Goal: Task Accomplishment & Management: Manage account settings

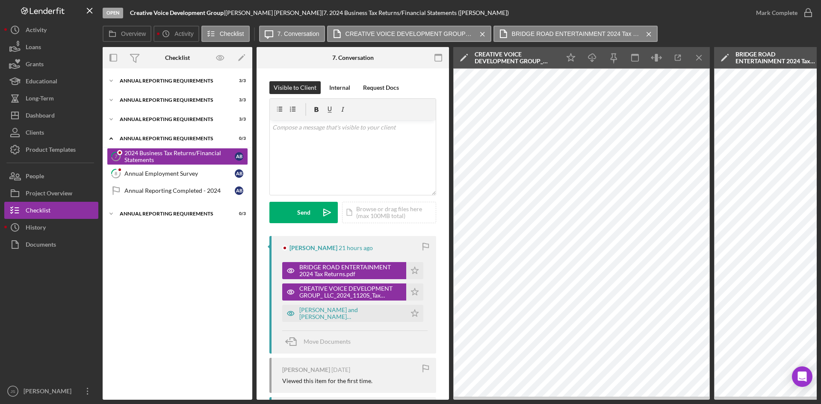
scroll to position [0, 154]
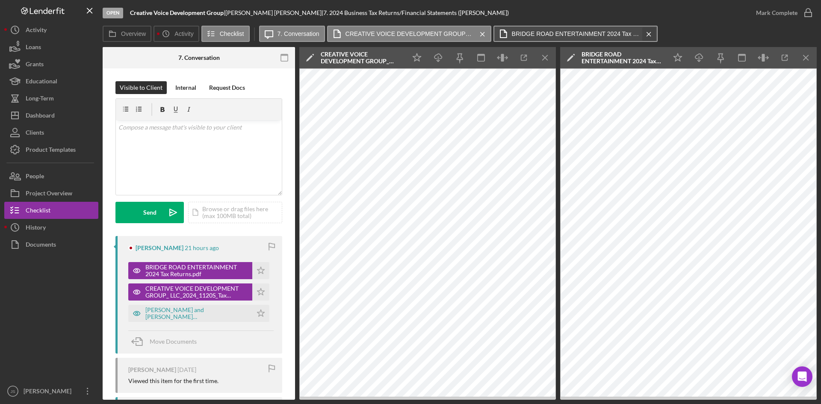
click at [654, 34] on button "BRIDGE ROAD ENTERTAINMENT 2024 Tax Returns.pdf Icon/Menu Close" at bounding box center [576, 34] width 164 height 16
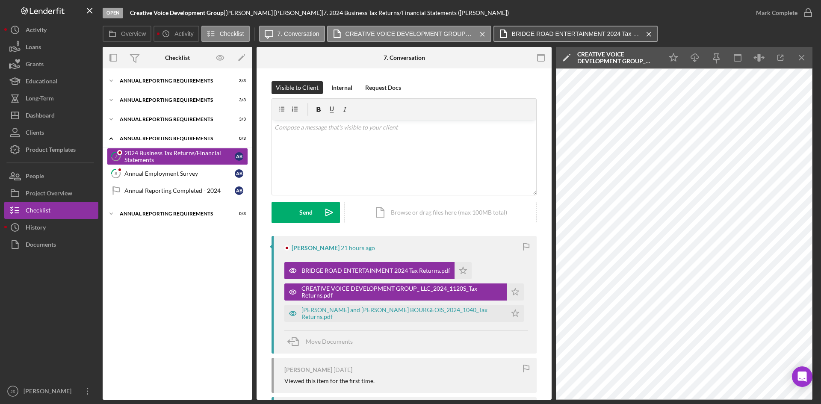
scroll to position [0, 0]
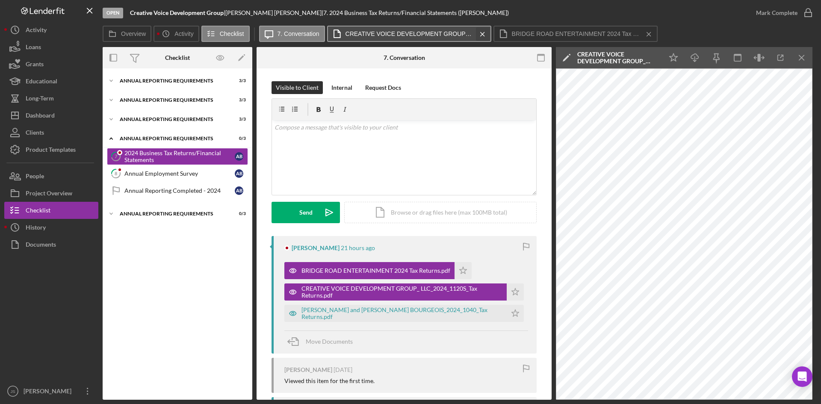
click at [486, 31] on icon "Icon/Menu Close" at bounding box center [482, 34] width 15 height 21
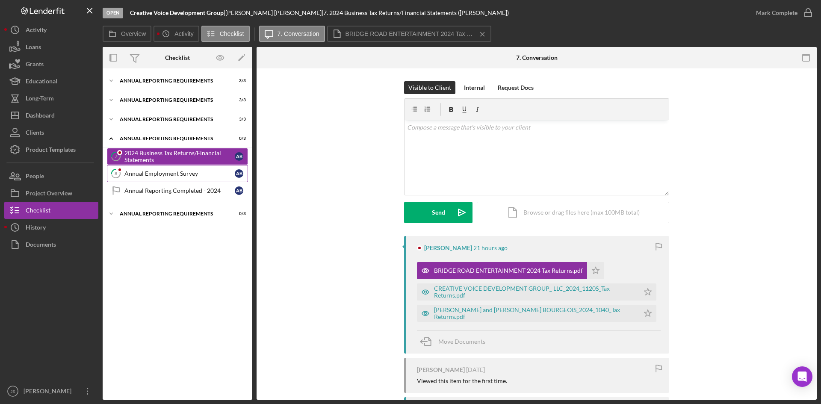
click at [155, 172] on div "Annual Employment Survey" at bounding box center [179, 173] width 110 height 7
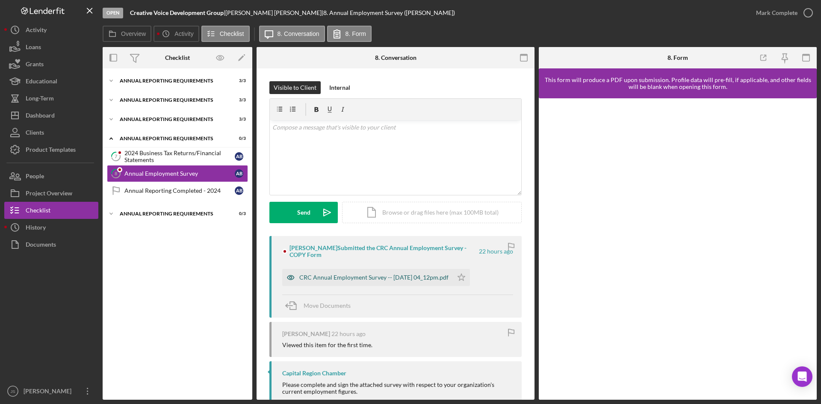
click at [368, 276] on div "CRC Annual Employment Survey -- [DATE] 04_12pm.pdf" at bounding box center [373, 277] width 149 height 7
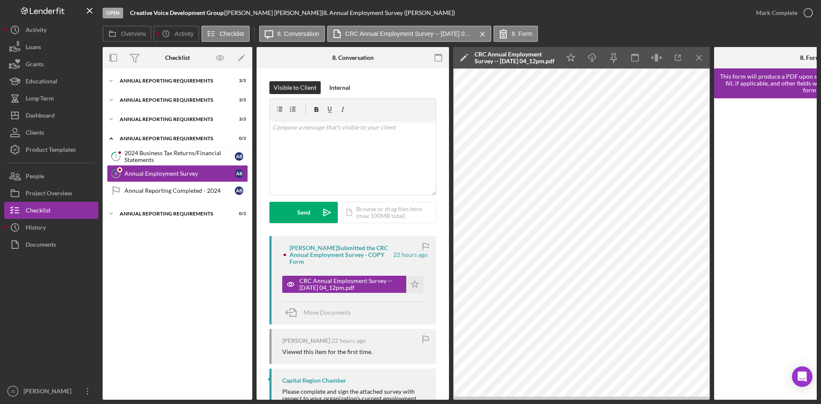
click at [619, 25] on div "Open Creative Voice Development Group | [PERSON_NAME] | 8. Annual Employment Su…" at bounding box center [425, 13] width 645 height 26
click at [56, 94] on button "Long-Term" at bounding box center [51, 98] width 94 height 17
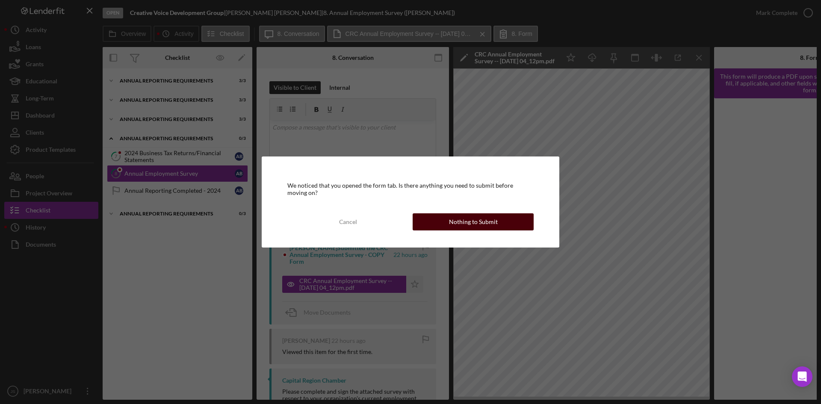
click at [437, 217] on button "Nothing to Submit" at bounding box center [473, 221] width 121 height 17
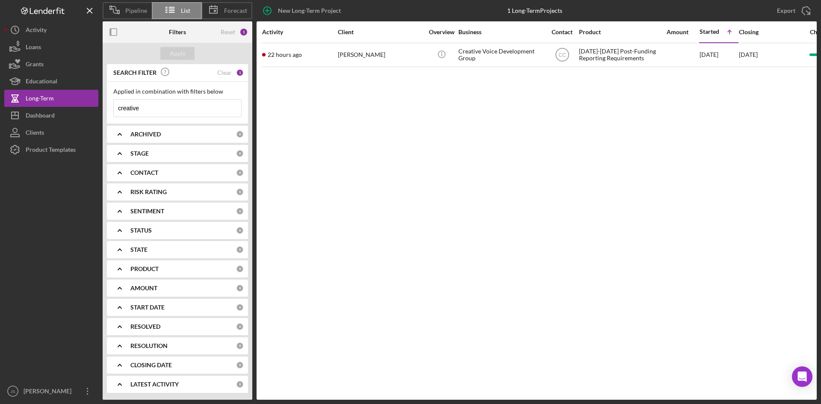
click at [238, 266] on div "0" at bounding box center [240, 269] width 8 height 8
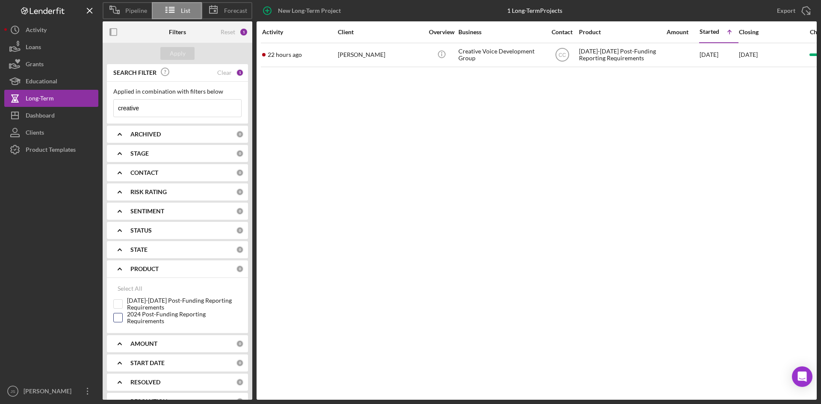
click at [120, 317] on input "2024 Post-Funding Reporting Requirements" at bounding box center [118, 318] width 9 height 9
checkbox input "true"
click at [181, 53] on div "Apply" at bounding box center [178, 53] width 16 height 13
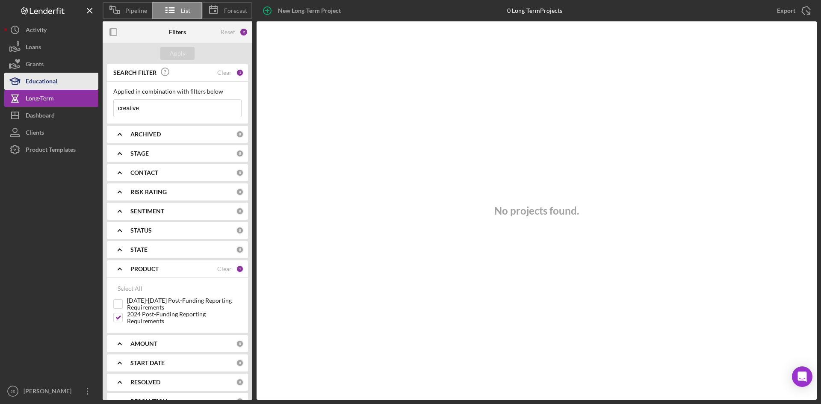
click at [44, 79] on div "Educational" at bounding box center [42, 82] width 32 height 19
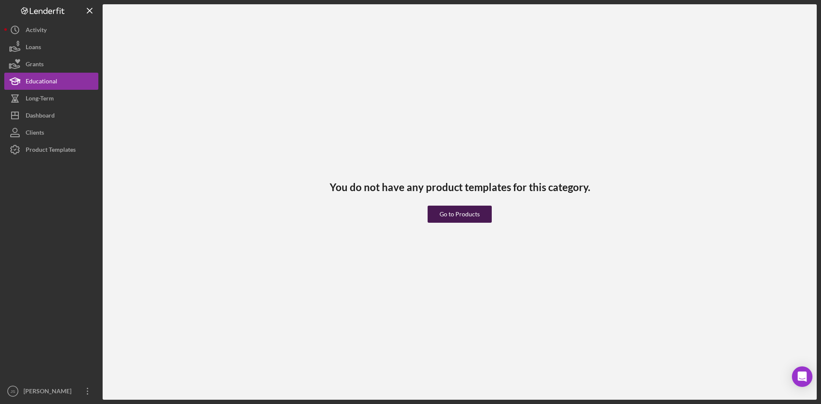
click at [475, 219] on div "Go to Products" at bounding box center [460, 214] width 40 height 17
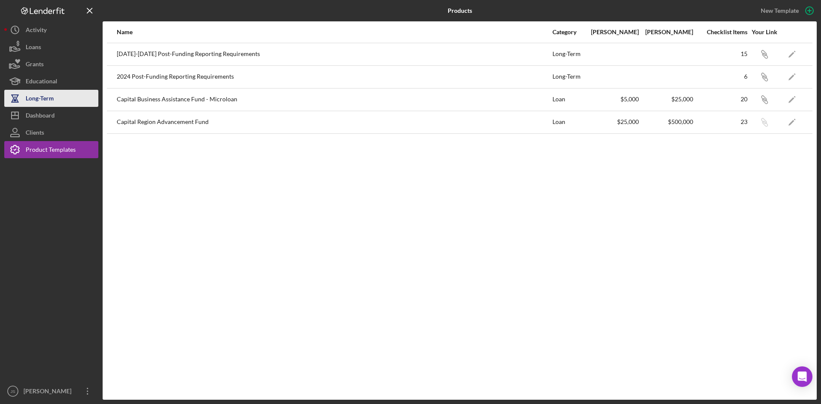
click at [52, 98] on div "Long-Term" at bounding box center [40, 99] width 28 height 19
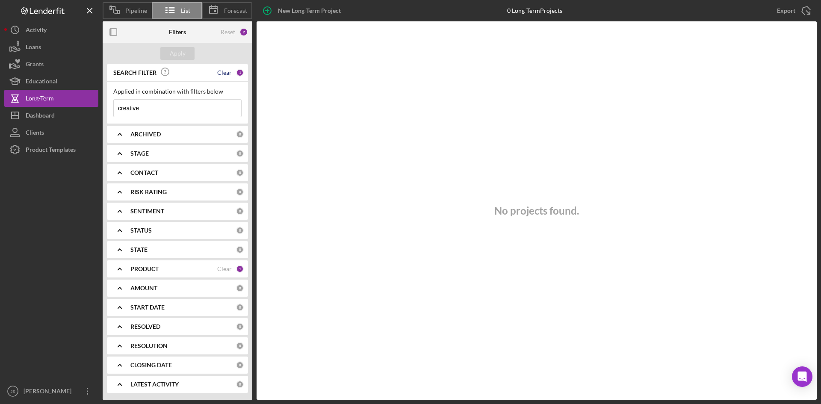
click at [227, 71] on div "Clear" at bounding box center [224, 72] width 15 height 7
click at [228, 30] on div "Reset" at bounding box center [228, 32] width 15 height 7
click at [204, 269] on div "PRODUCT" at bounding box center [183, 269] width 106 height 7
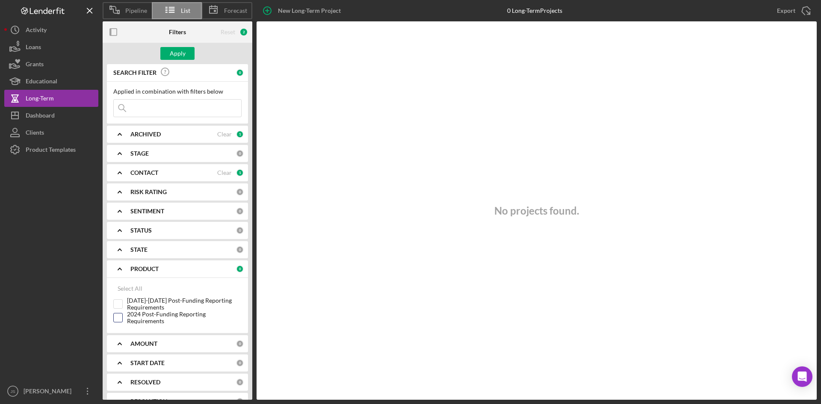
click at [119, 317] on input "2024 Post-Funding Reporting Requirements" at bounding box center [118, 318] width 9 height 9
checkbox input "true"
click at [185, 50] on button "Apply" at bounding box center [177, 53] width 34 height 13
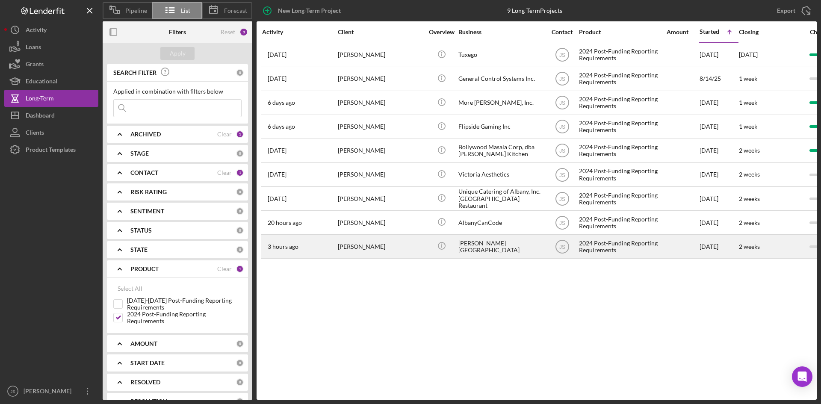
click at [601, 247] on div "2024 Post-Funding Reporting Requirements" at bounding box center [622, 246] width 86 height 23
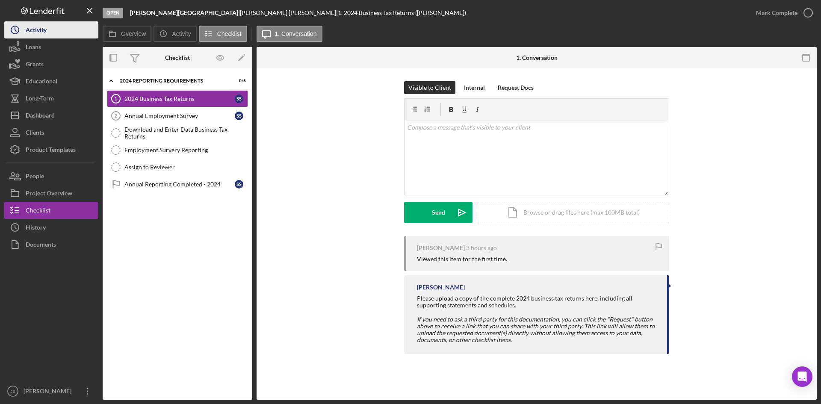
click at [31, 32] on div "Activity" at bounding box center [36, 30] width 21 height 19
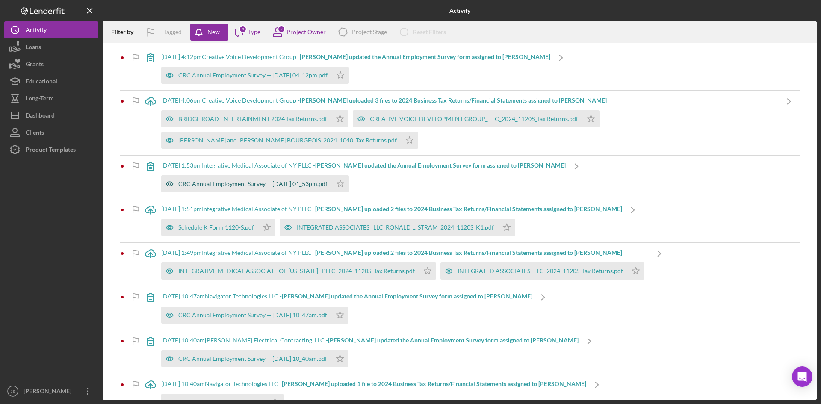
click at [247, 184] on div "CRC Annual Employment Survey -- [DATE] 01_53pm.pdf" at bounding box center [252, 184] width 149 height 7
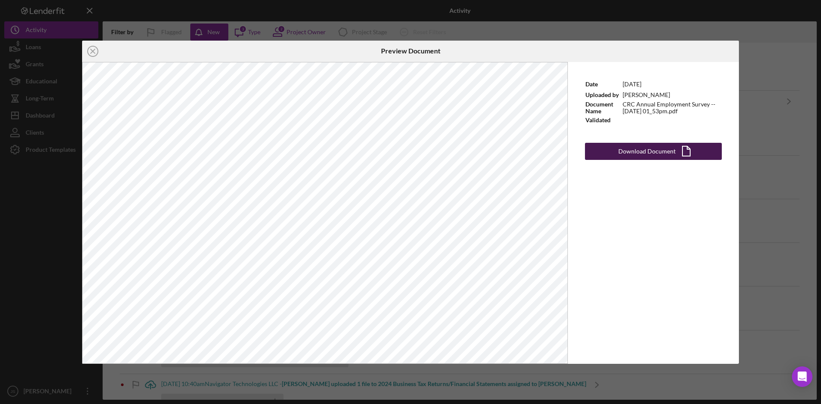
click at [638, 151] on div "Download Document" at bounding box center [647, 151] width 57 height 17
click at [97, 50] on icon "Icon/Close" at bounding box center [92, 51] width 21 height 21
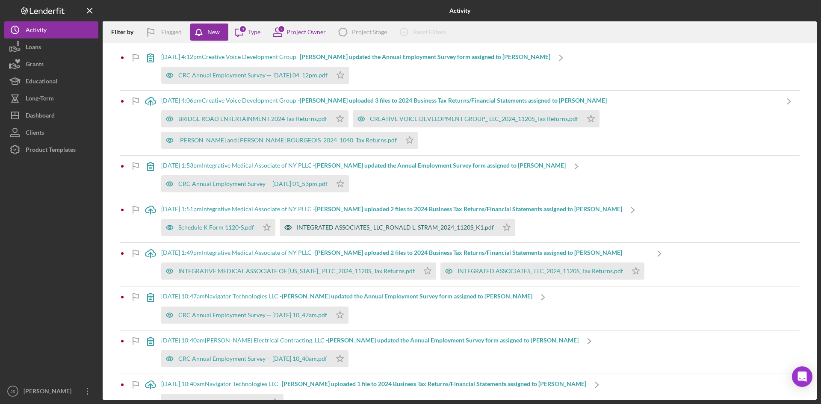
click at [348, 227] on div "INTEGRATED ASSOCIATES_ LLC_RONALD L. STRAM_2024_1120S_K1.pdf" at bounding box center [395, 227] width 197 height 7
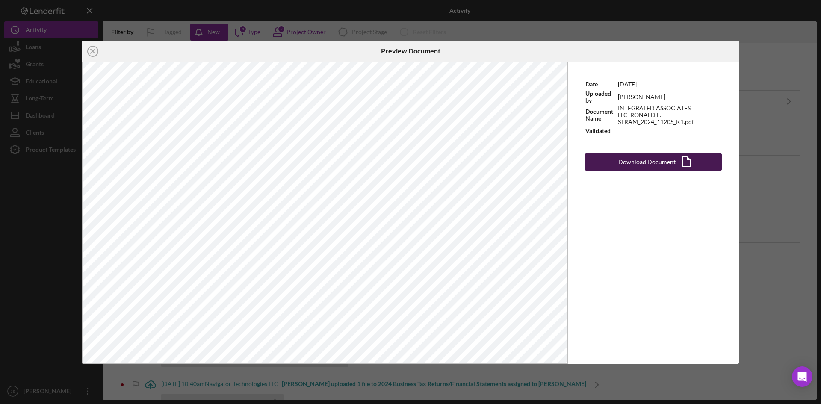
click at [693, 164] on icon "Icon/Document" at bounding box center [686, 161] width 21 height 21
click at [647, 163] on div "Download Document" at bounding box center [647, 162] width 57 height 17
click at [95, 51] on icon "Icon/Close" at bounding box center [92, 51] width 21 height 21
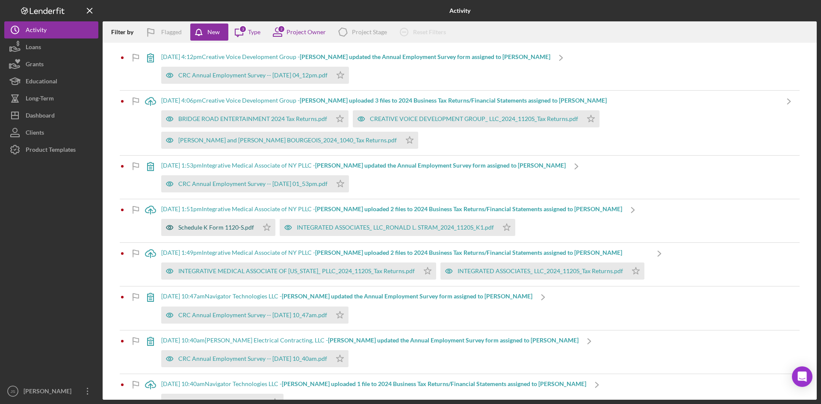
click at [225, 227] on div "Schedule K Form 1120-S.pdf" at bounding box center [216, 227] width 76 height 7
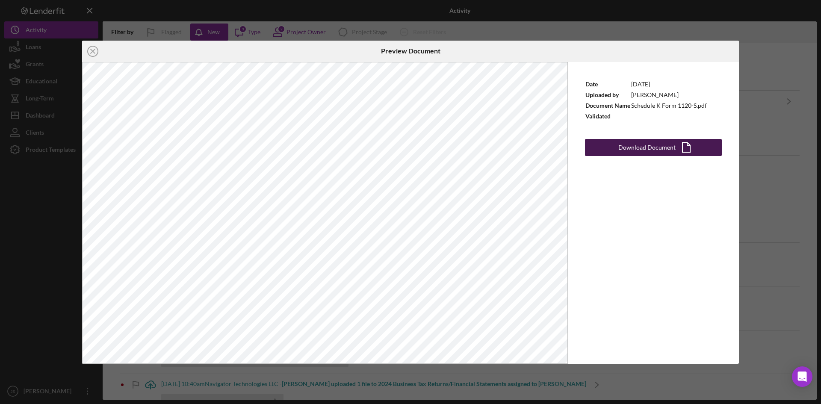
click at [614, 149] on button "Download Document Icon/Document" at bounding box center [653, 147] width 137 height 17
click at [92, 52] on line at bounding box center [93, 51] width 4 height 4
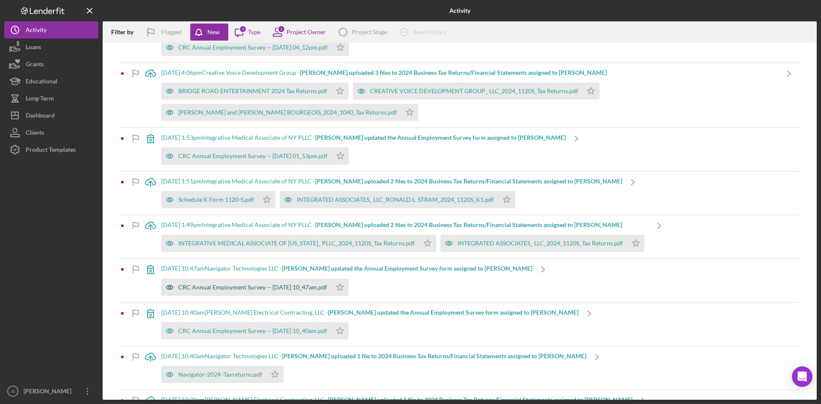
scroll to position [43, 0]
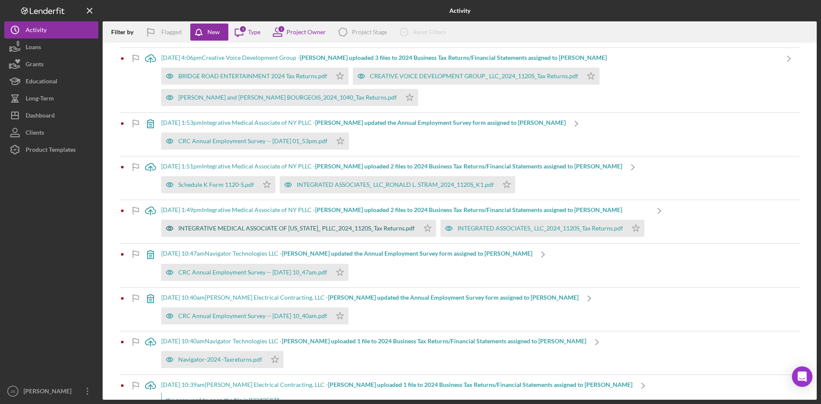
click at [375, 229] on div "INTEGRATIVE MEDICAL ASSOCIATE OF [US_STATE]_ PLLC_2024_1120S_Tax Returns.pdf" at bounding box center [296, 228] width 237 height 7
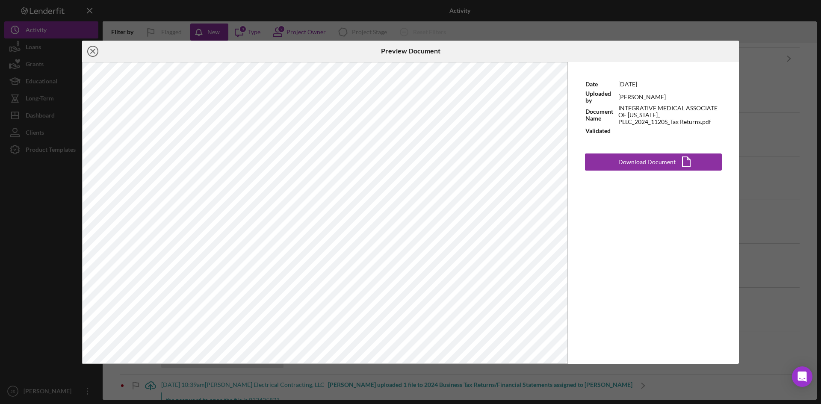
click at [93, 50] on line at bounding box center [93, 51] width 4 height 4
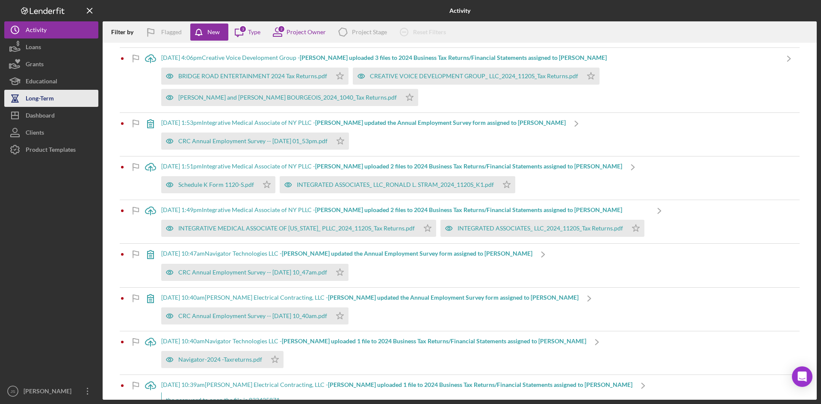
click at [43, 94] on div "Long-Term" at bounding box center [40, 99] width 28 height 19
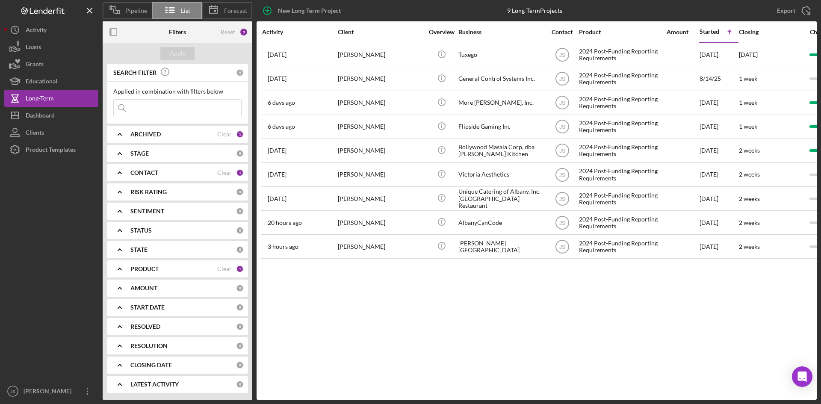
click at [152, 133] on b "ARCHIVED" at bounding box center [145, 134] width 30 height 7
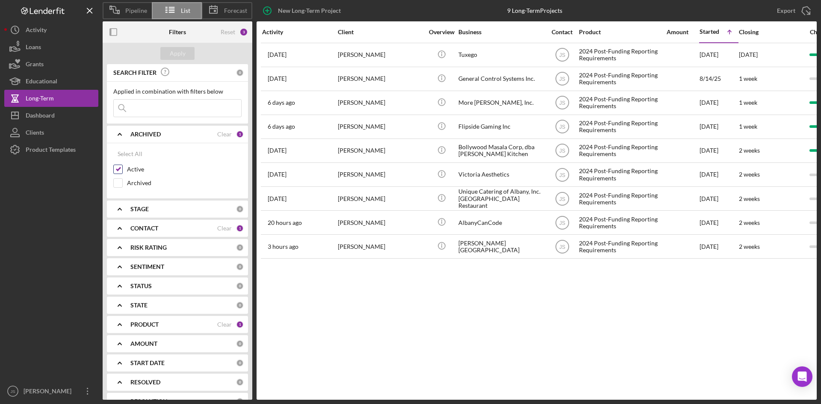
click at [118, 169] on input "Active" at bounding box center [118, 169] width 9 height 9
checkbox input "false"
click at [175, 55] on div "Apply" at bounding box center [178, 53] width 16 height 13
click at [175, 227] on div "CONTACT" at bounding box center [173, 228] width 87 height 7
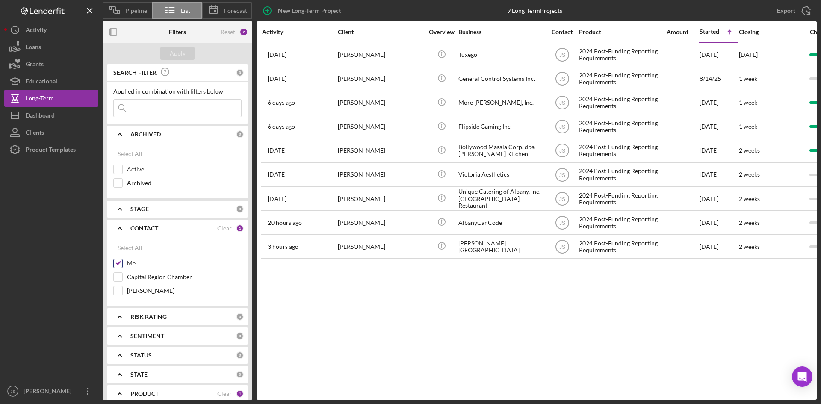
click at [121, 265] on input "Me" at bounding box center [118, 263] width 9 height 9
checkbox input "false"
click at [183, 54] on div "Apply" at bounding box center [178, 53] width 16 height 13
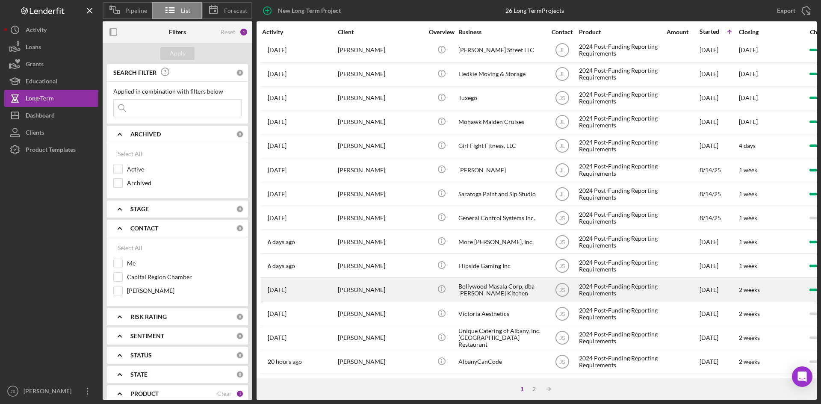
scroll to position [275, 0]
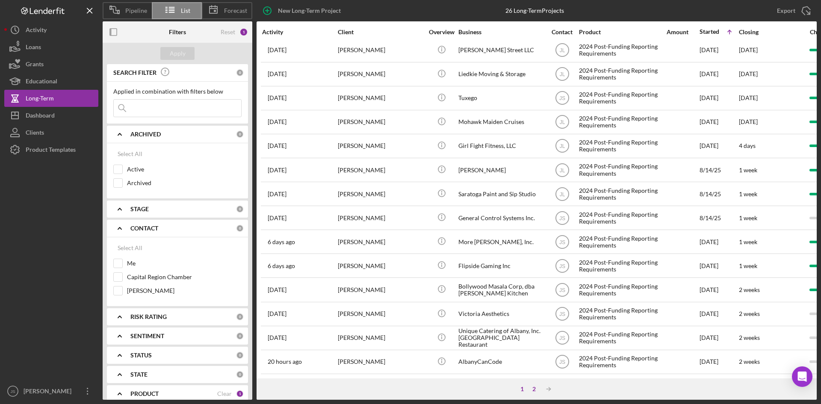
click at [535, 389] on div "2" at bounding box center [534, 389] width 12 height 7
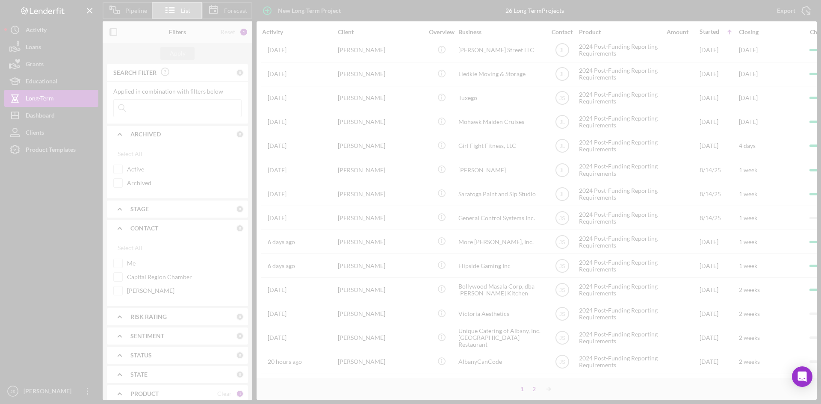
scroll to position [0, 0]
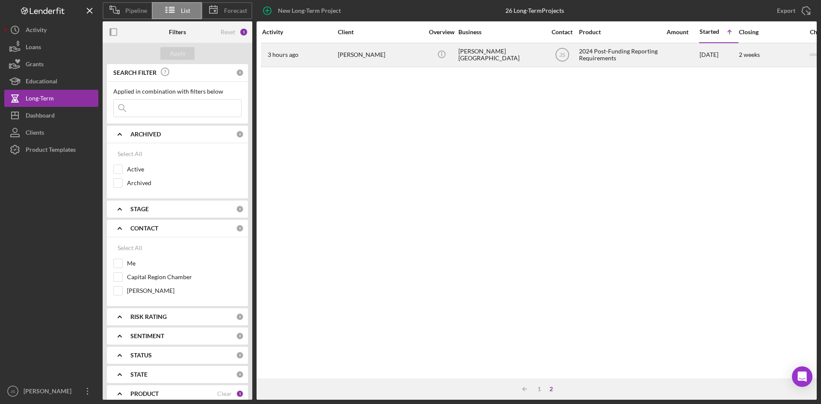
click at [597, 54] on div "2024 Post-Funding Reporting Requirements" at bounding box center [622, 55] width 86 height 23
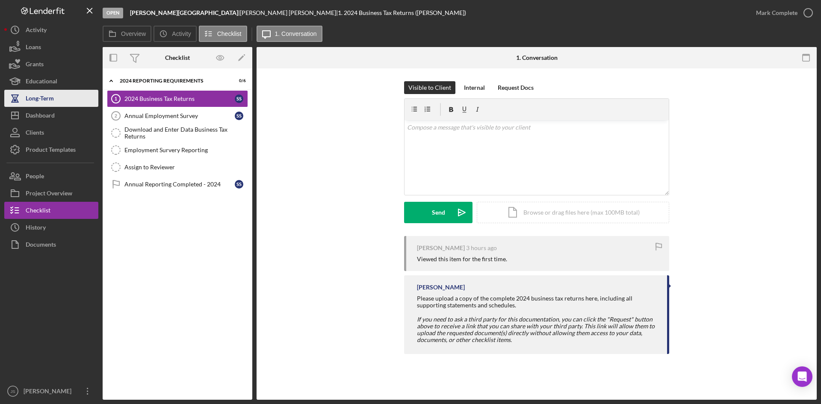
click at [36, 98] on div "Long-Term" at bounding box center [40, 99] width 28 height 19
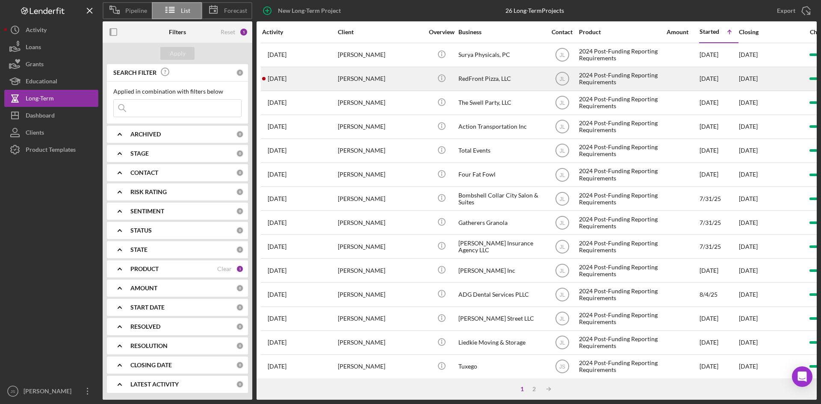
click at [606, 78] on div "2024 Post-Funding Reporting Requirements" at bounding box center [622, 79] width 86 height 23
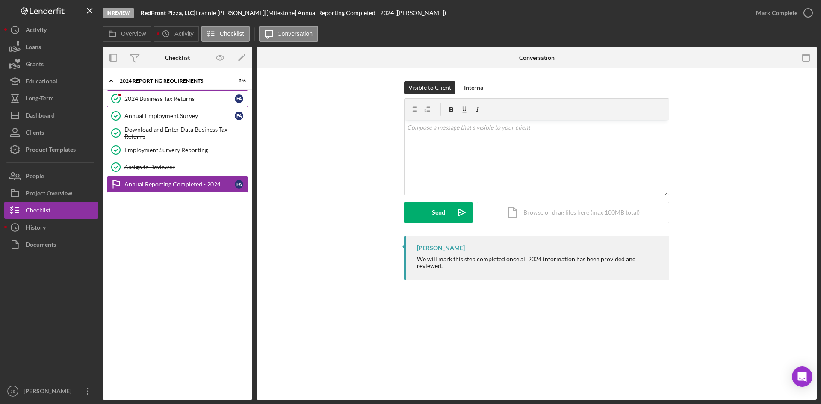
click at [185, 101] on div "2024 Business Tax Returns" at bounding box center [179, 98] width 110 height 7
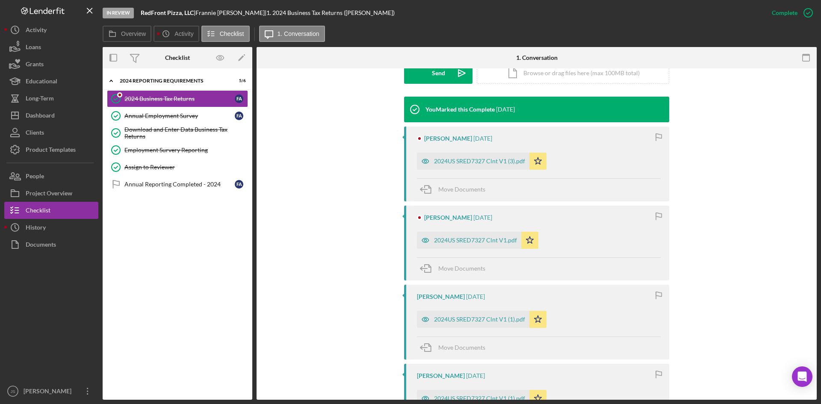
scroll to position [385, 0]
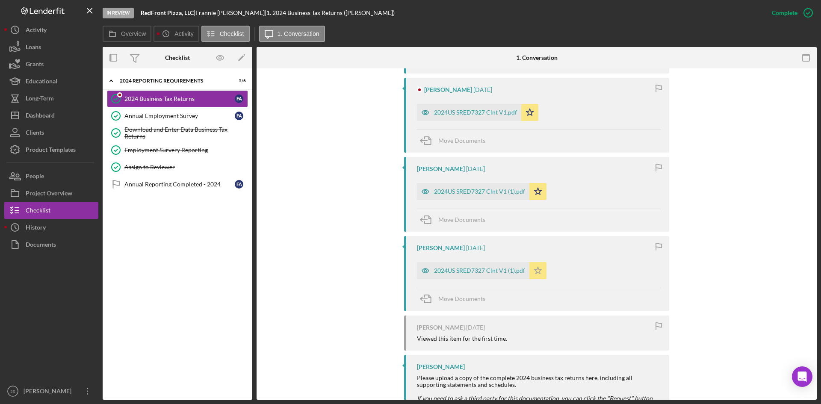
click at [539, 36] on polygon "button" at bounding box center [538, 33] width 7 height 7
click at [538, 36] on polygon "button" at bounding box center [538, 33] width 7 height 7
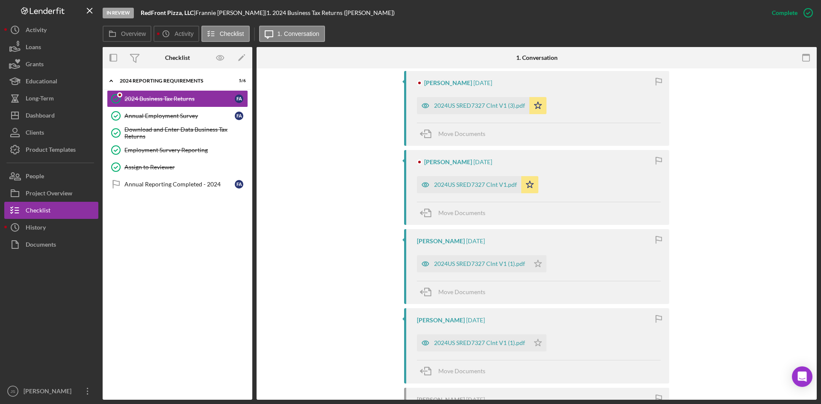
scroll to position [257, 0]
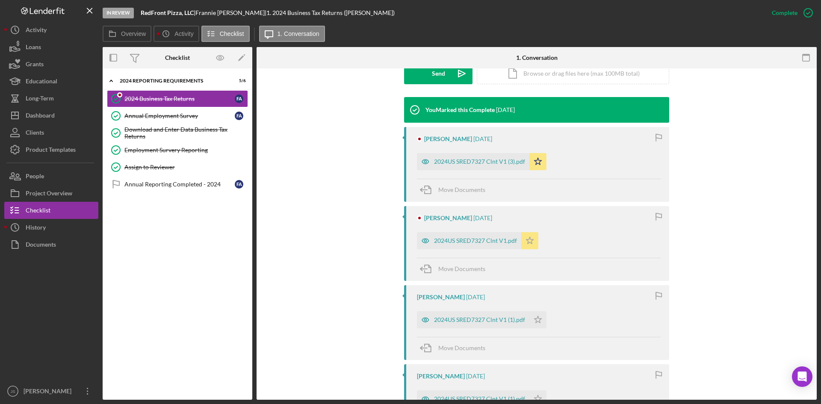
click at [535, 165] on polygon "button" at bounding box center [538, 161] width 7 height 7
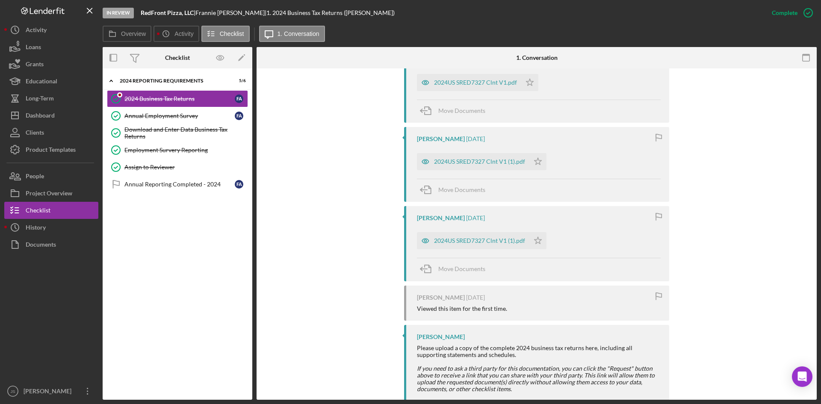
scroll to position [435, 0]
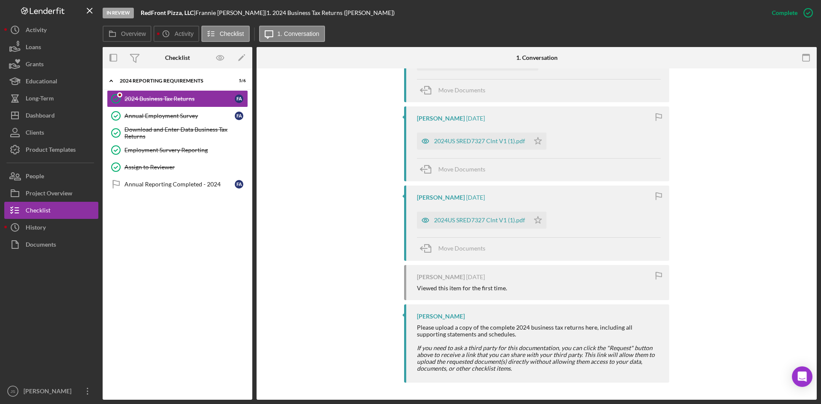
click at [764, 195] on div "You Marked this Complete [DATE] [PERSON_NAME] [DATE] 2024US SRED7327 Clnt V1 (3…" at bounding box center [536, 152] width 535 height 469
click at [764, 136] on div "You Marked this Complete [DATE] [PERSON_NAME] [DATE] 2024US SRED7327 Clnt V1 (3…" at bounding box center [536, 152] width 535 height 469
click at [175, 115] on div "Annual Employment Survey" at bounding box center [179, 115] width 110 height 7
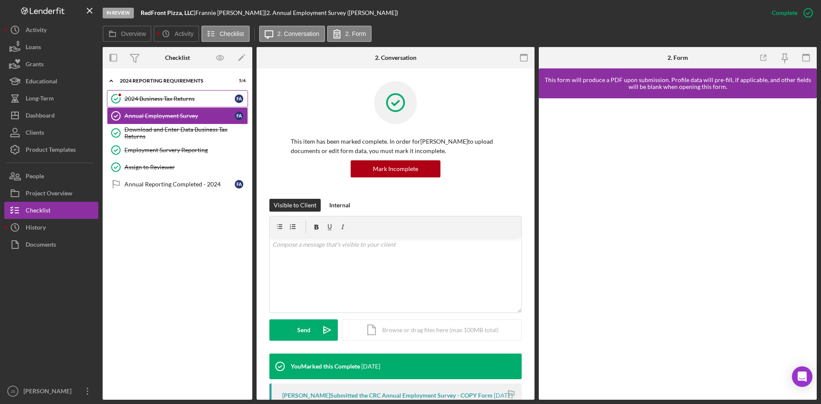
click at [118, 99] on icon "2024 Business Tax Returns" at bounding box center [115, 98] width 21 height 21
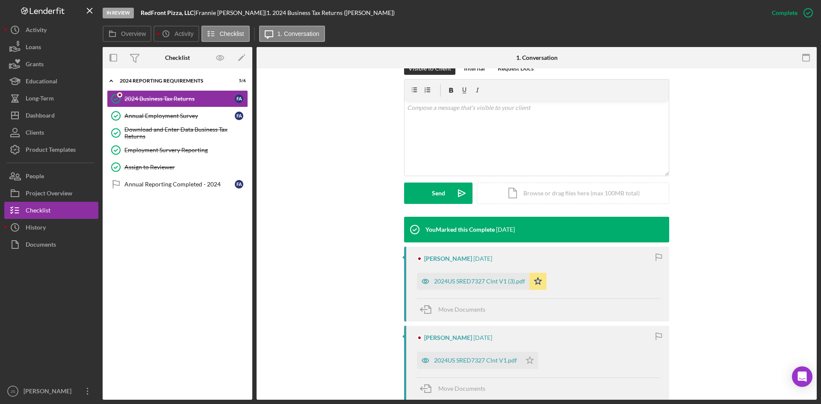
scroll to position [257, 0]
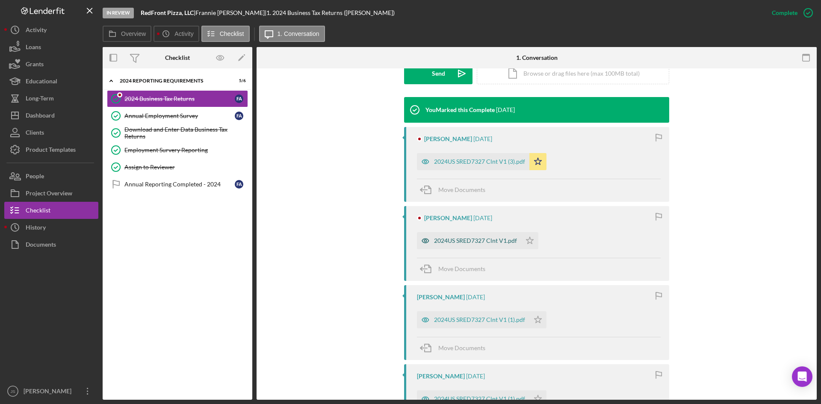
click at [466, 240] on div "2024US SRED7327 Clnt V1.pdf" at bounding box center [475, 240] width 83 height 7
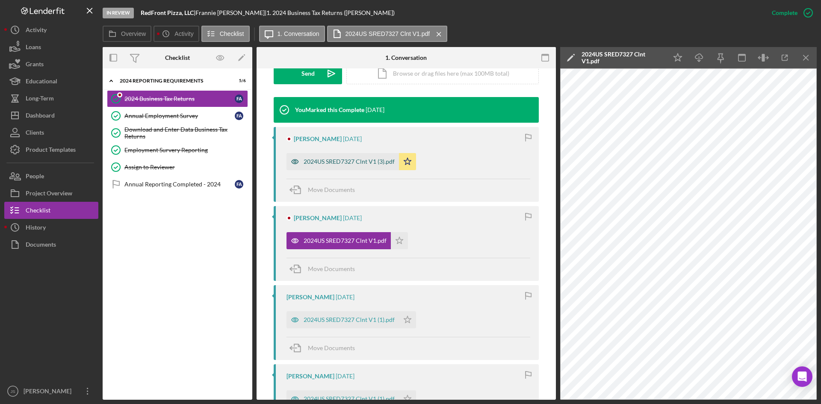
click at [361, 164] on div "2024US SRED7327 Clnt V1 (3).pdf" at bounding box center [349, 161] width 91 height 7
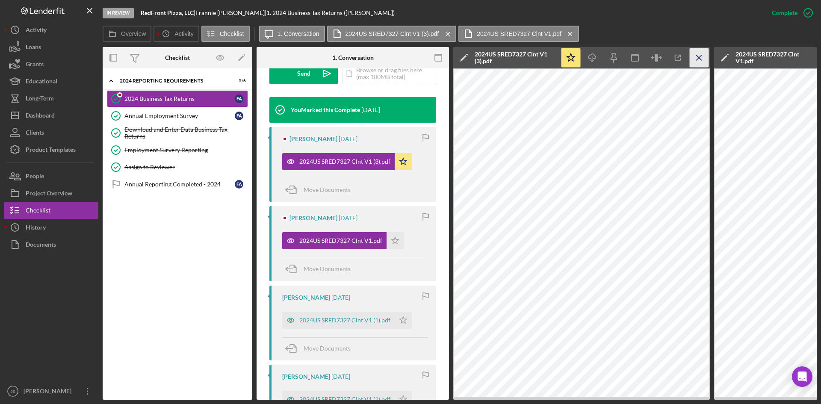
click at [699, 55] on icon "Icon/Menu Close" at bounding box center [699, 57] width 19 height 19
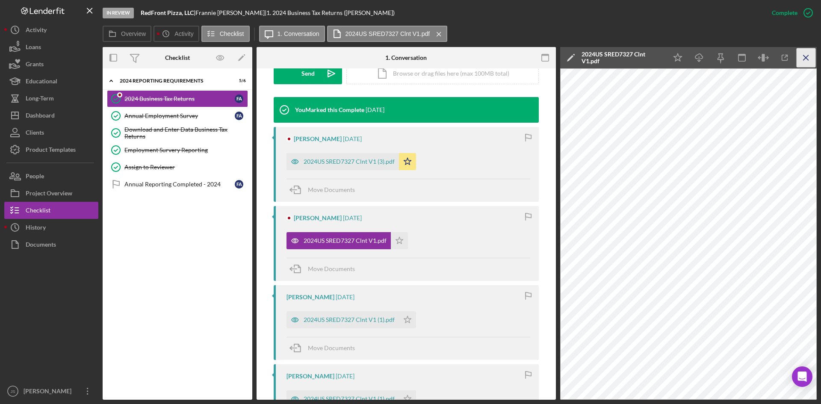
click at [807, 57] on line "button" at bounding box center [806, 57] width 5 height 5
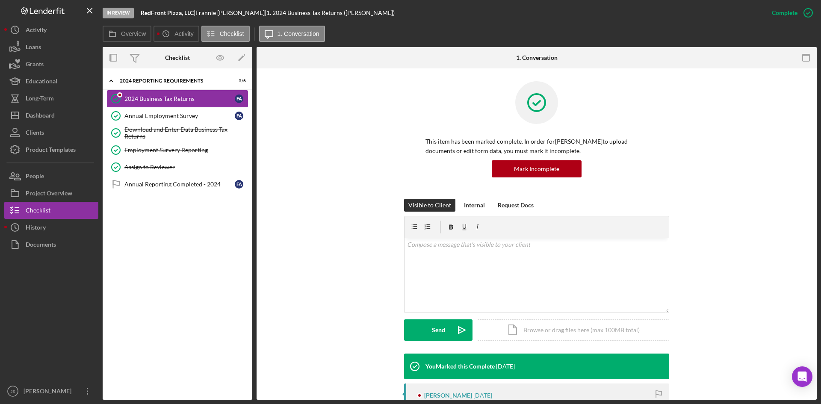
click at [151, 98] on div "2024 Business Tax Returns" at bounding box center [179, 98] width 110 height 7
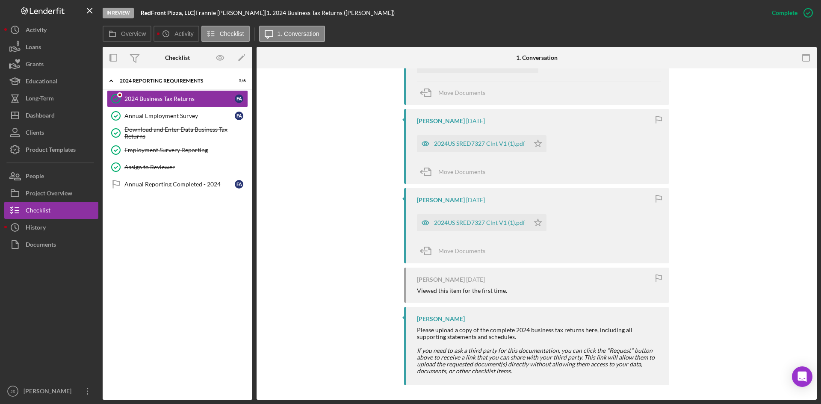
scroll to position [435, 0]
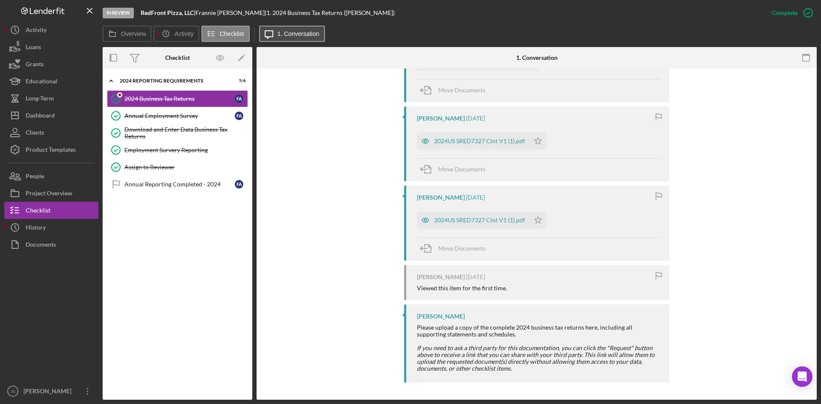
click at [295, 28] on button "Icon/Message 1. Conversation" at bounding box center [292, 34] width 66 height 16
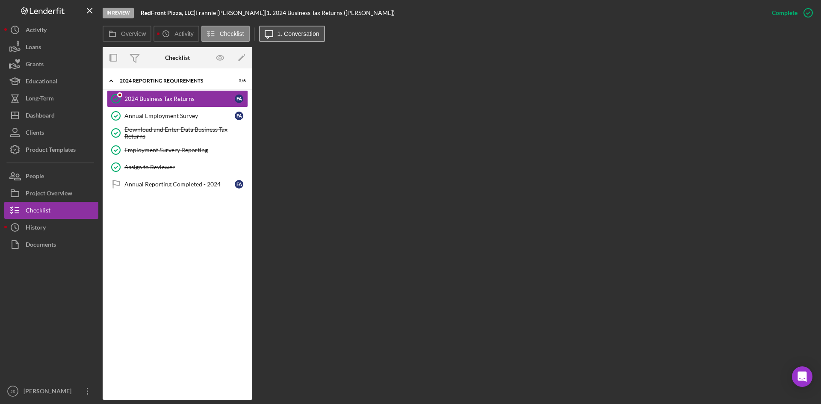
click at [311, 41] on button "Icon/Message 1. Conversation" at bounding box center [292, 34] width 66 height 16
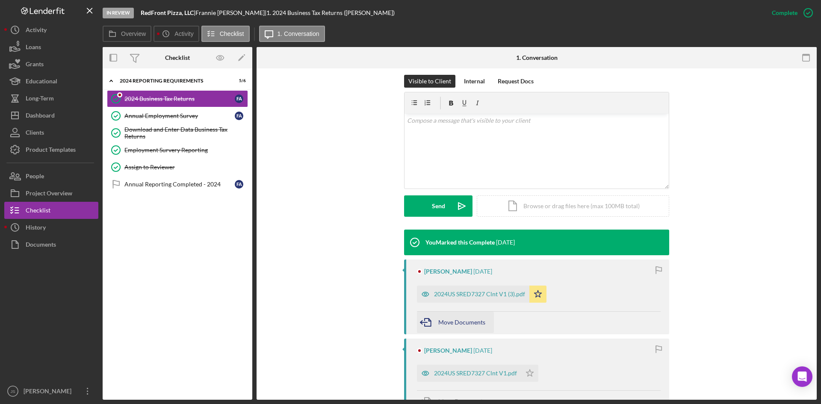
scroll to position [214, 0]
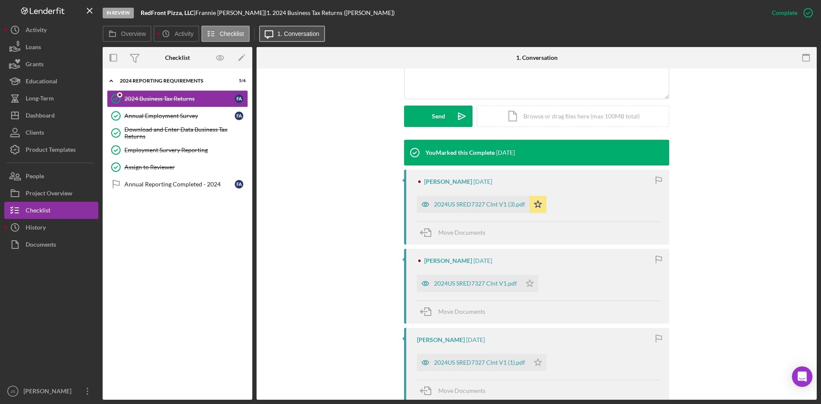
click at [308, 30] on label "1. Conversation" at bounding box center [299, 33] width 42 height 7
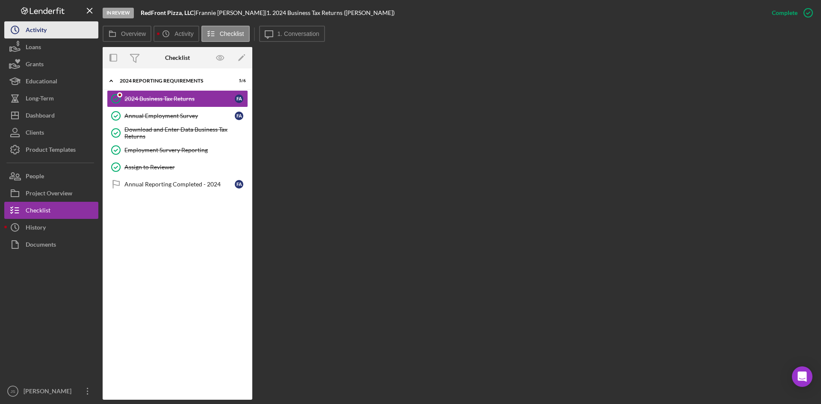
click at [59, 33] on button "Icon/History Activity" at bounding box center [51, 29] width 94 height 17
